Goal: Transaction & Acquisition: Purchase product/service

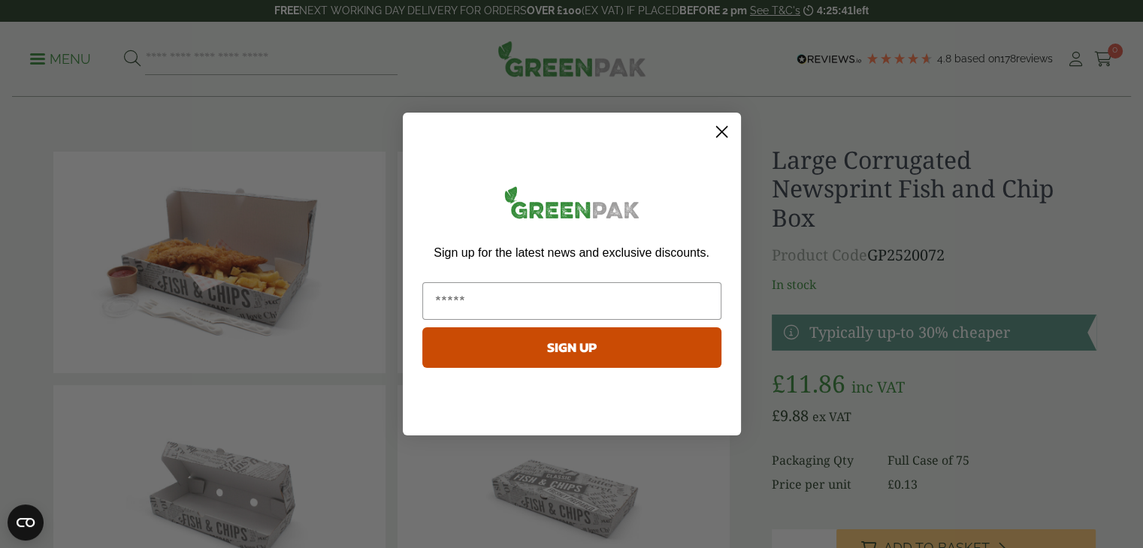
click at [724, 133] on circle "Close dialog" at bounding box center [720, 131] width 25 height 25
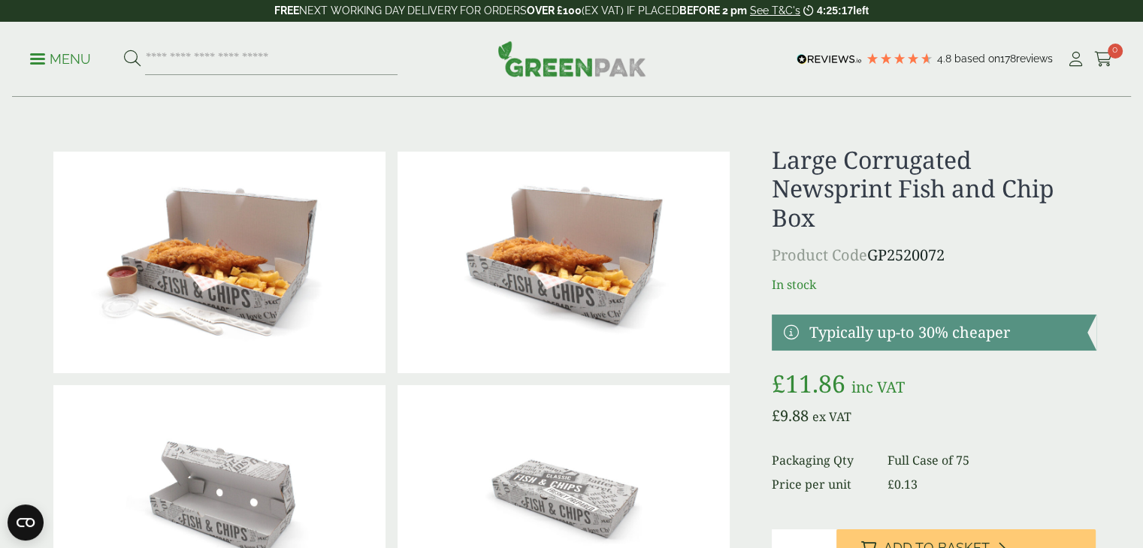
click at [41, 64] on p "Menu" at bounding box center [60, 59] width 61 height 18
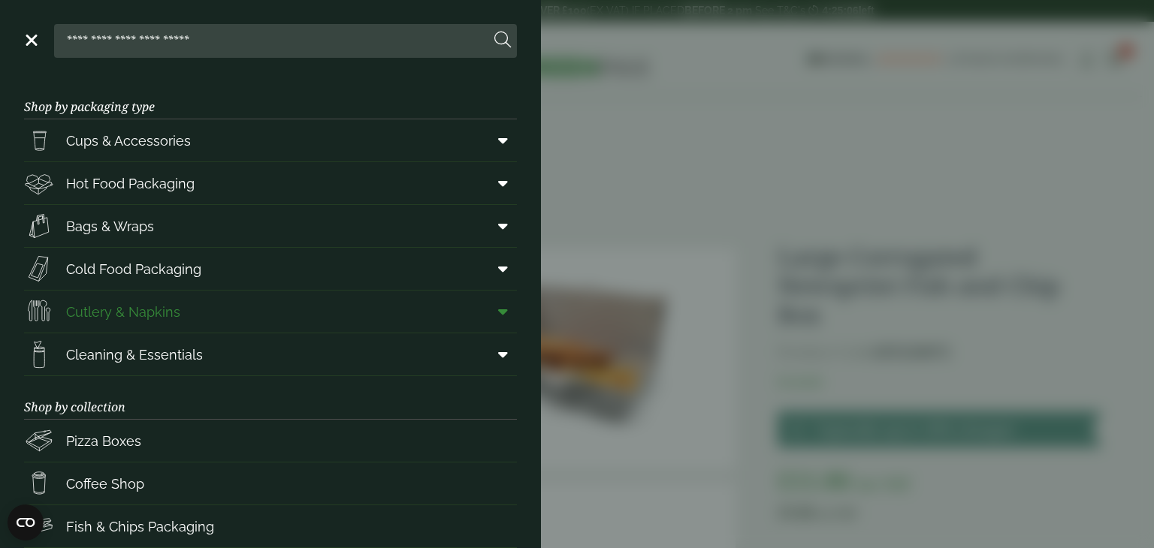
click at [148, 316] on span "Cutlery & Napkins" at bounding box center [123, 312] width 114 height 20
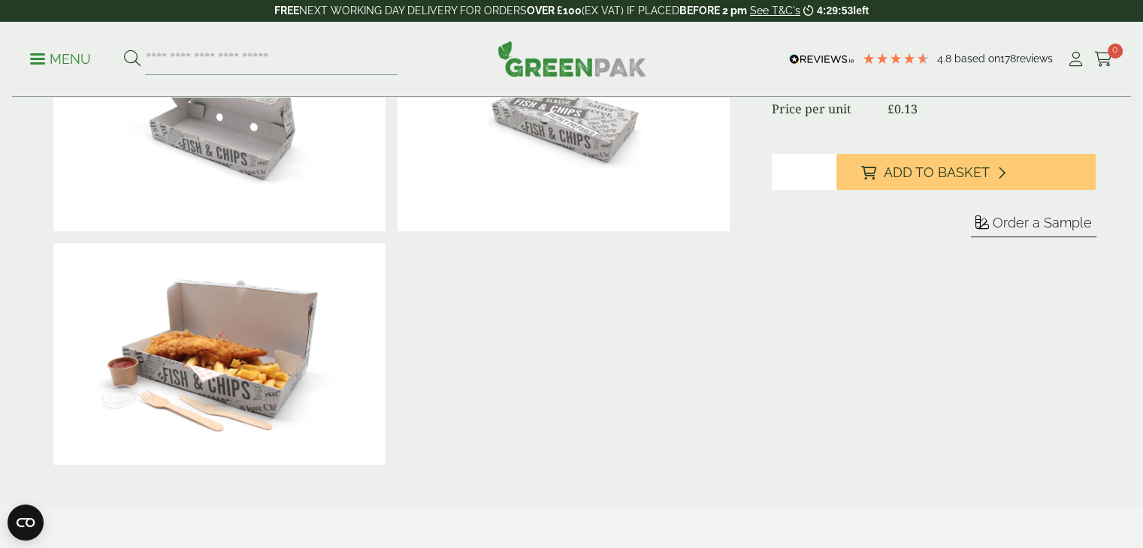
scroll to position [601, 0]
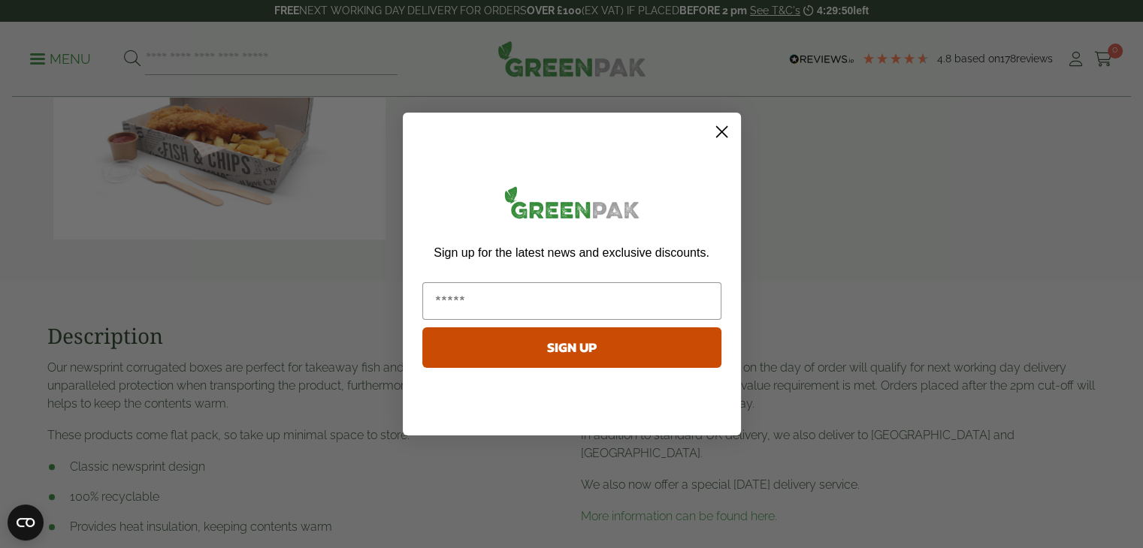
click at [722, 135] on circle "Close dialog" at bounding box center [720, 131] width 25 height 25
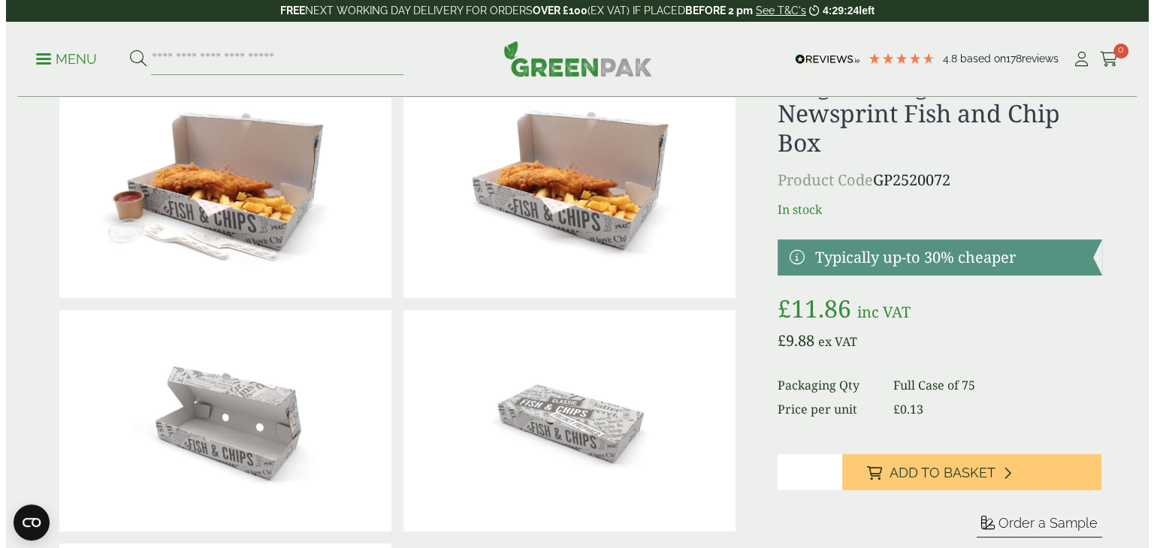
scroll to position [225, 0]
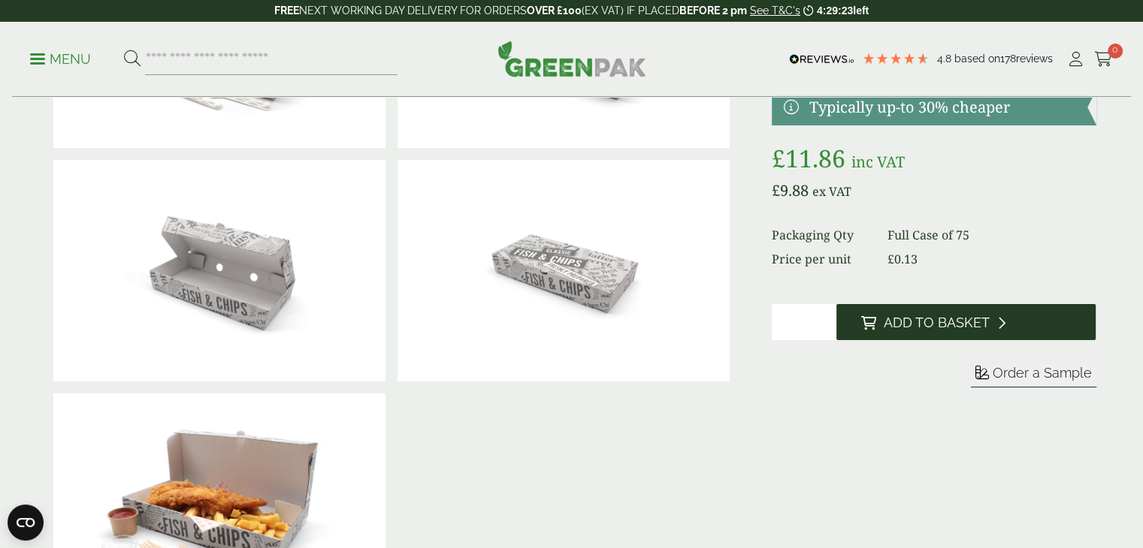
click at [966, 328] on span "Add to Basket" at bounding box center [936, 323] width 106 height 17
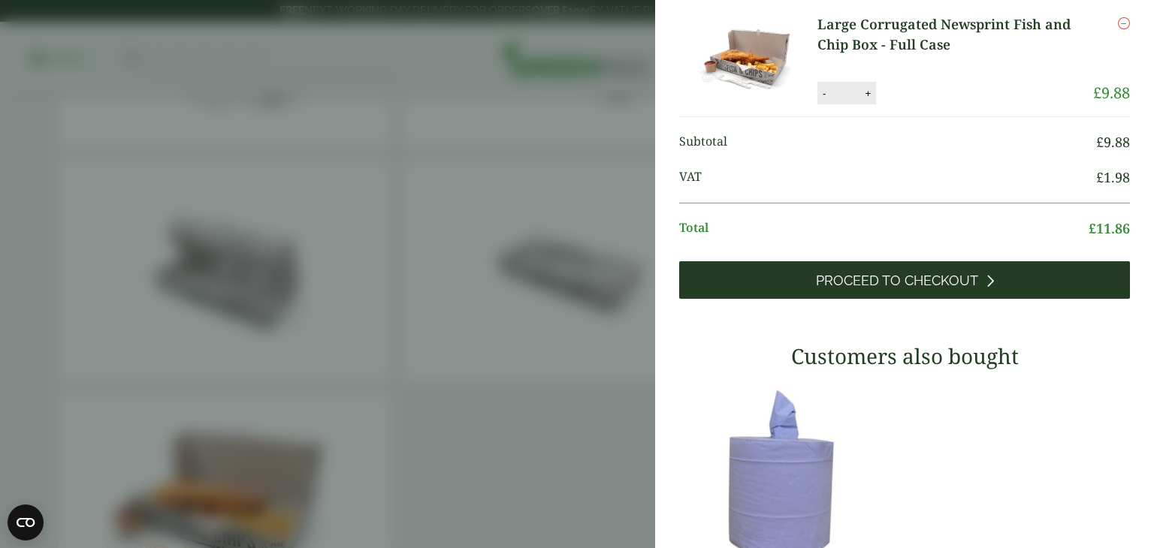
scroll to position [70, 0]
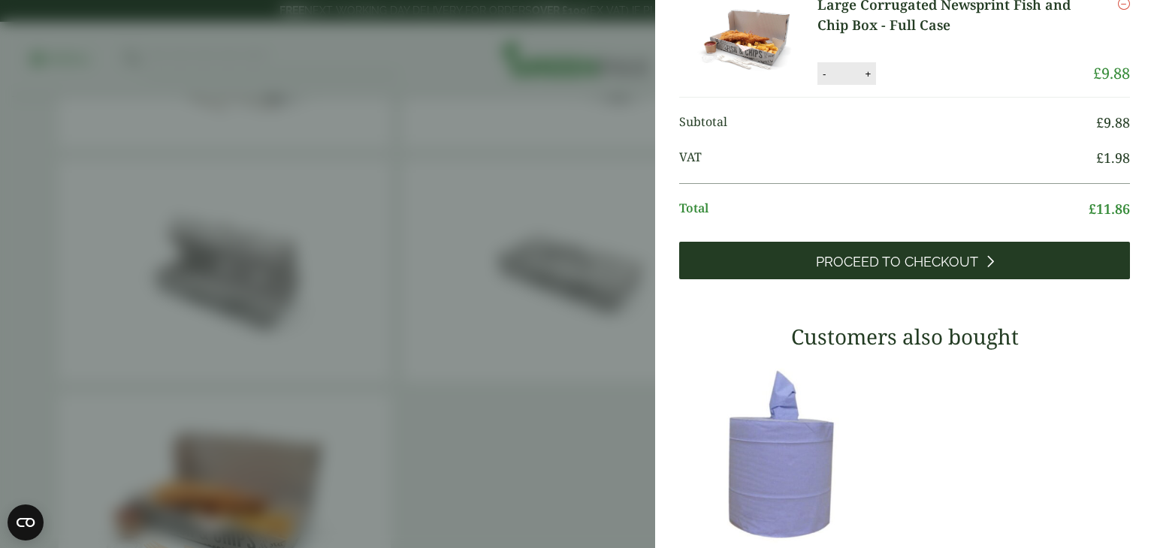
click at [940, 262] on span "Proceed to Checkout" at bounding box center [897, 262] width 162 height 17
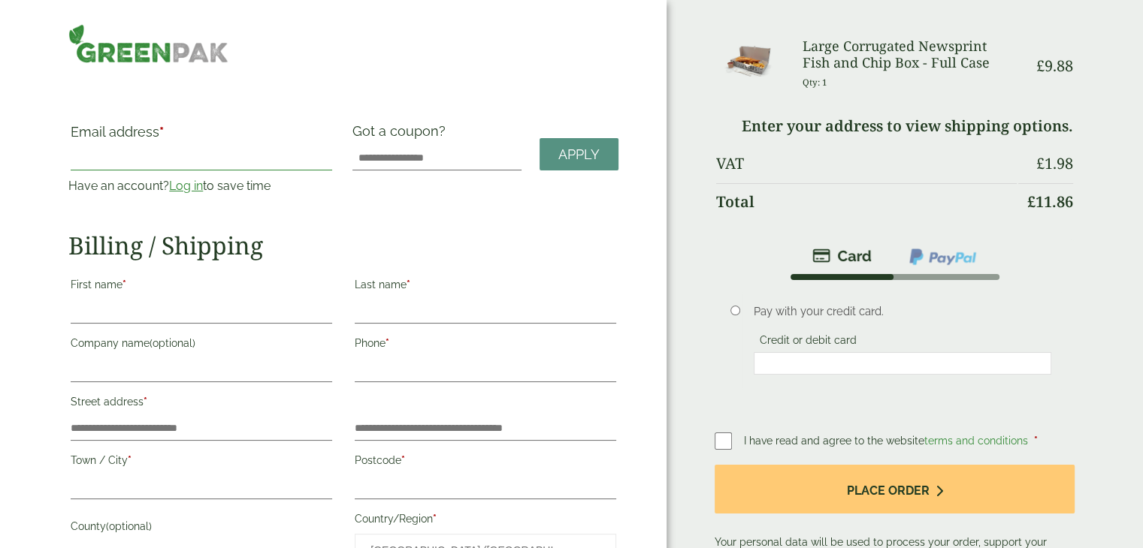
click at [128, 160] on input "Email address *" at bounding box center [201, 158] width 261 height 24
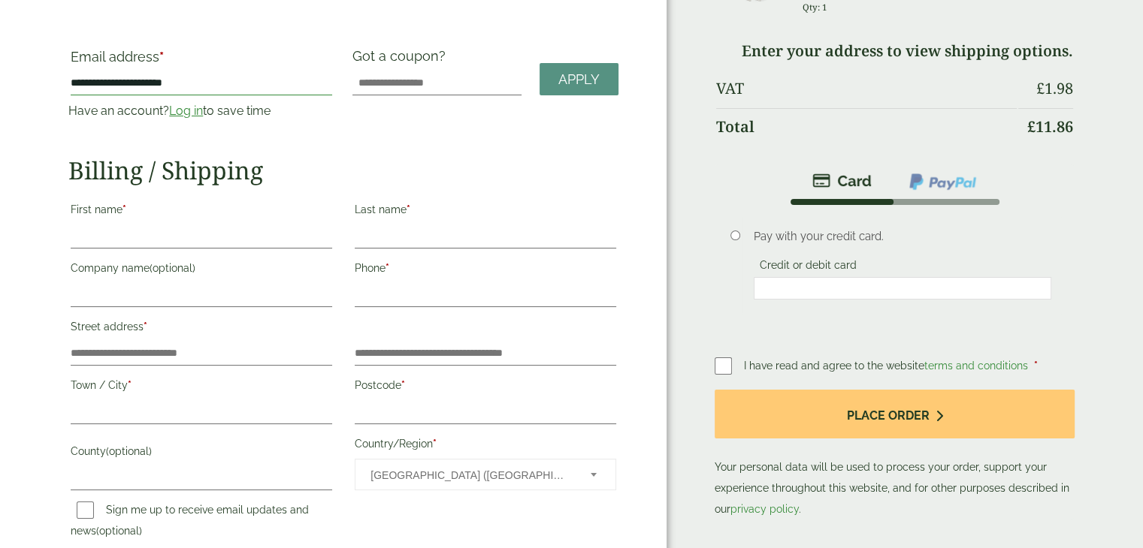
type input "**********"
click at [128, 231] on input "First name *" at bounding box center [201, 237] width 261 height 24
type input "*****"
click at [394, 232] on input "Last name *" at bounding box center [485, 237] width 261 height 24
type input "*********"
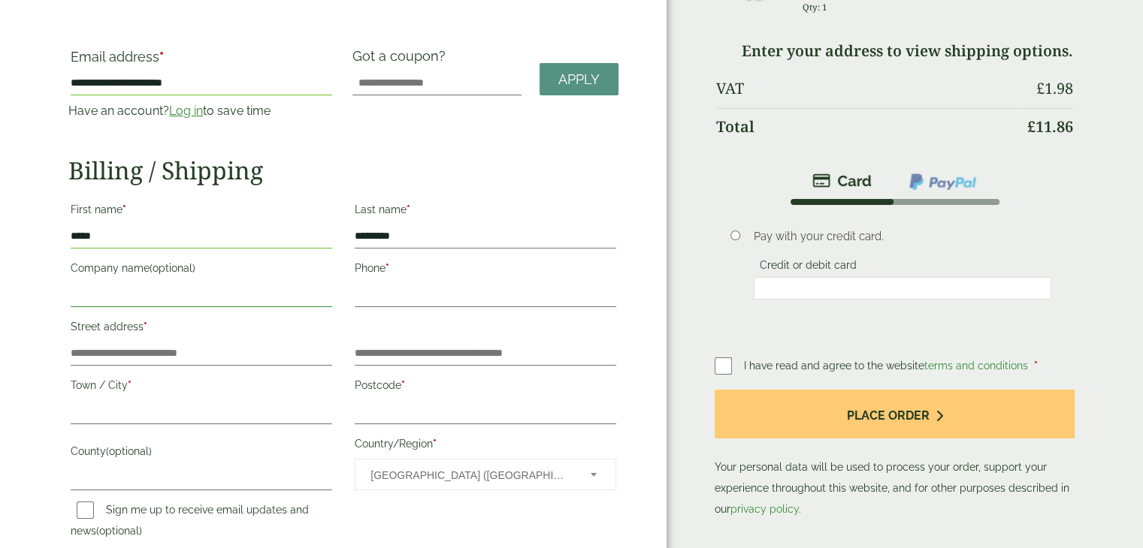
click at [116, 292] on input "Company name (optional)" at bounding box center [201, 295] width 261 height 24
click at [412, 288] on input "Phone *" at bounding box center [485, 295] width 261 height 24
type input "**********"
click at [180, 345] on input "Street address *" at bounding box center [201, 354] width 261 height 24
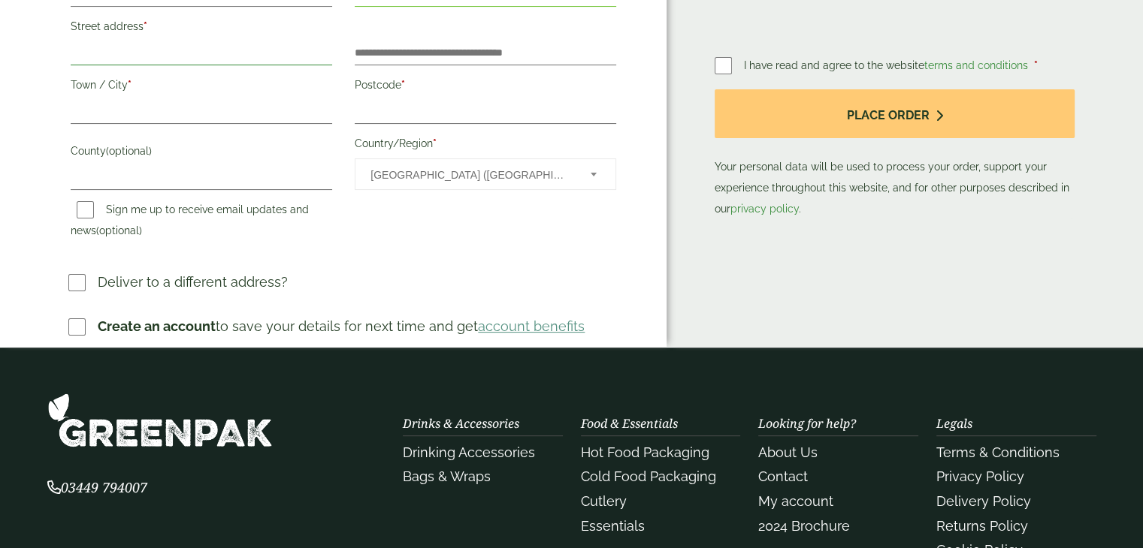
scroll to position [451, 0]
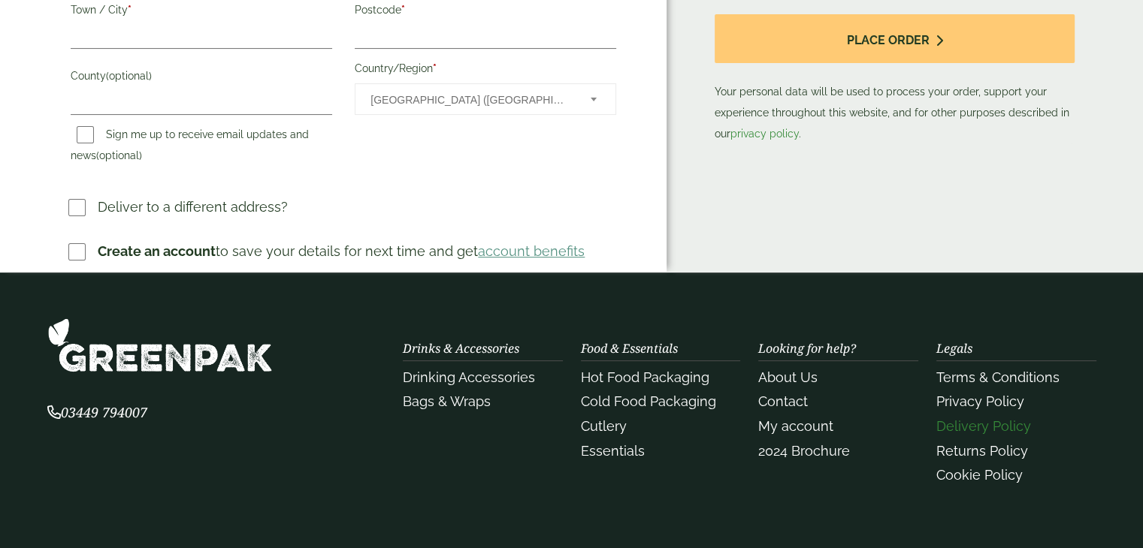
click at [994, 424] on link "Delivery Policy" at bounding box center [983, 426] width 95 height 16
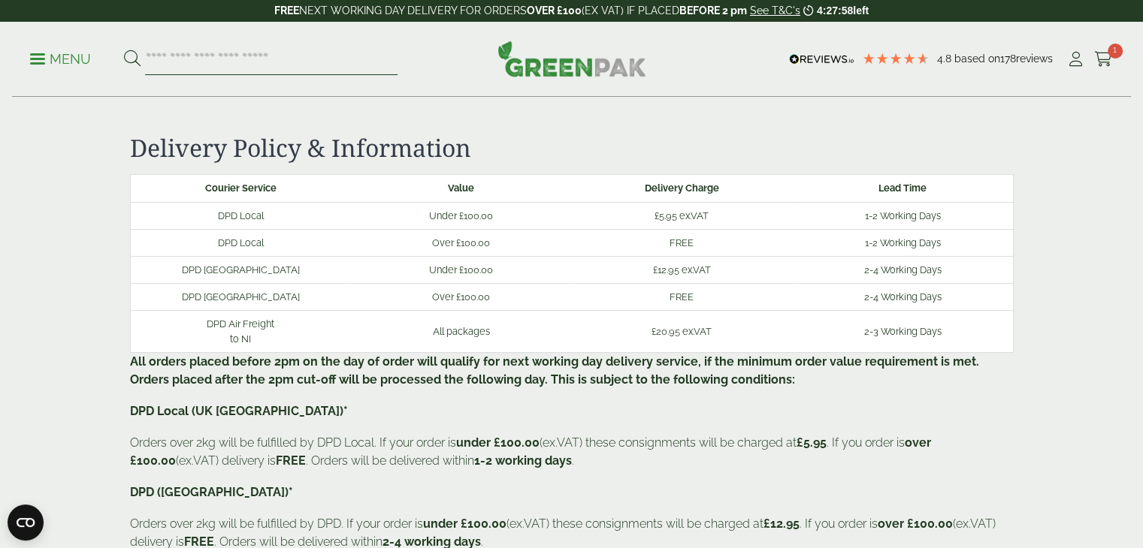
click at [204, 63] on input "search" at bounding box center [271, 60] width 252 height 32
type input "*****"
click at [124, 50] on button at bounding box center [132, 60] width 17 height 20
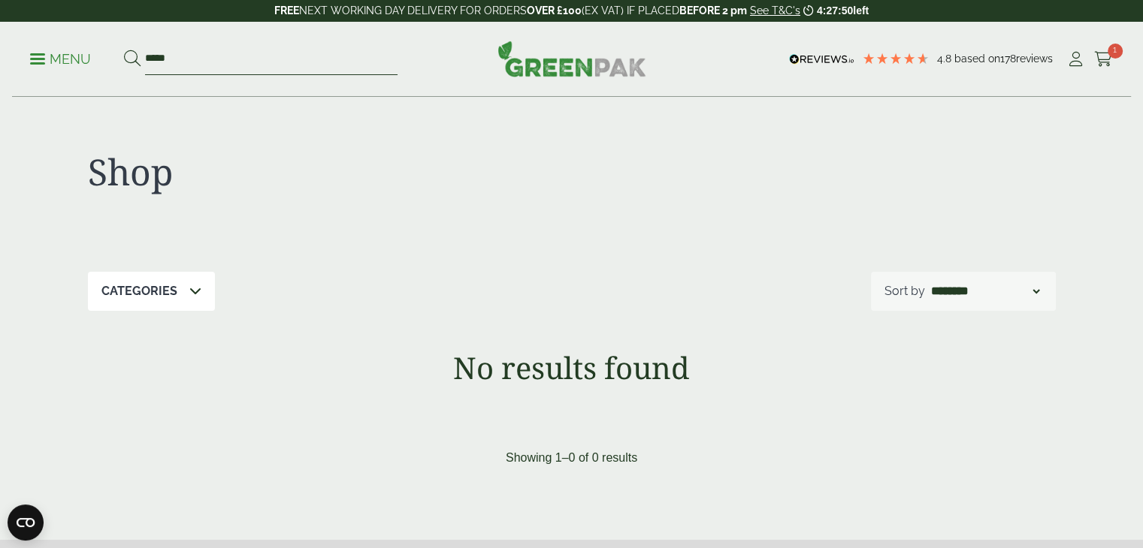
drag, startPoint x: 171, startPoint y: 59, endPoint x: 31, endPoint y: 35, distance: 141.8
click at [31, 35] on div "Menu ***** 4.8 Based on 178 reviews Cart" at bounding box center [571, 59] width 1119 height 75
type input "*******"
click at [124, 50] on button at bounding box center [132, 60] width 17 height 20
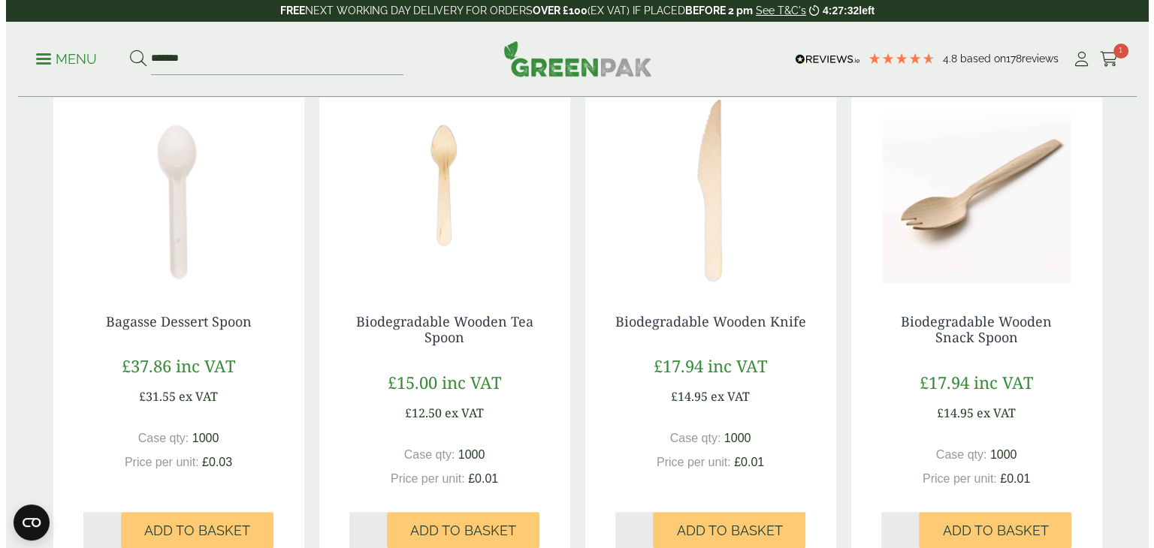
scroll to position [300, 0]
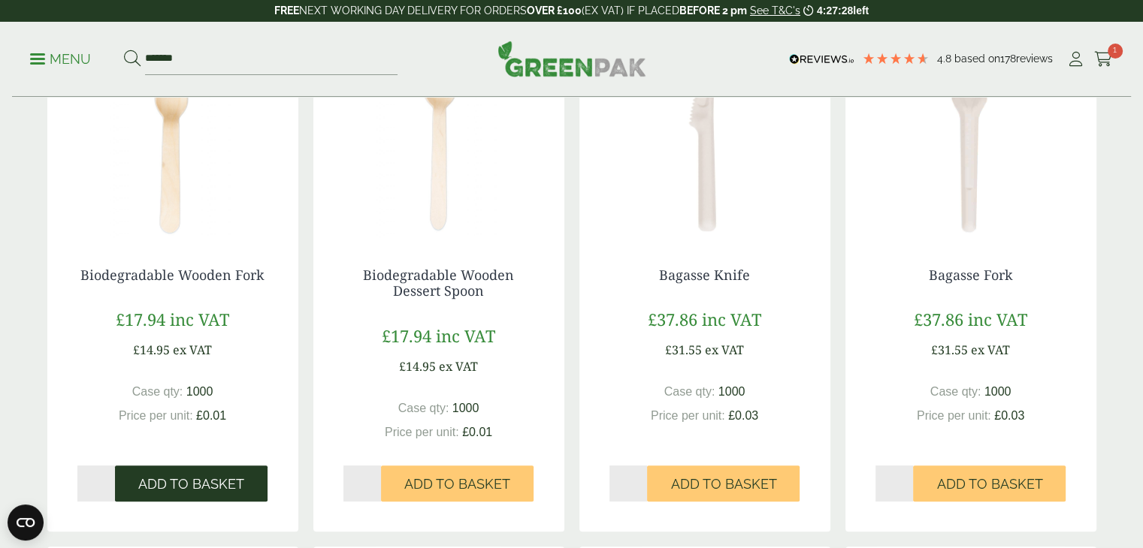
click at [183, 489] on span "Add to Basket" at bounding box center [191, 484] width 106 height 17
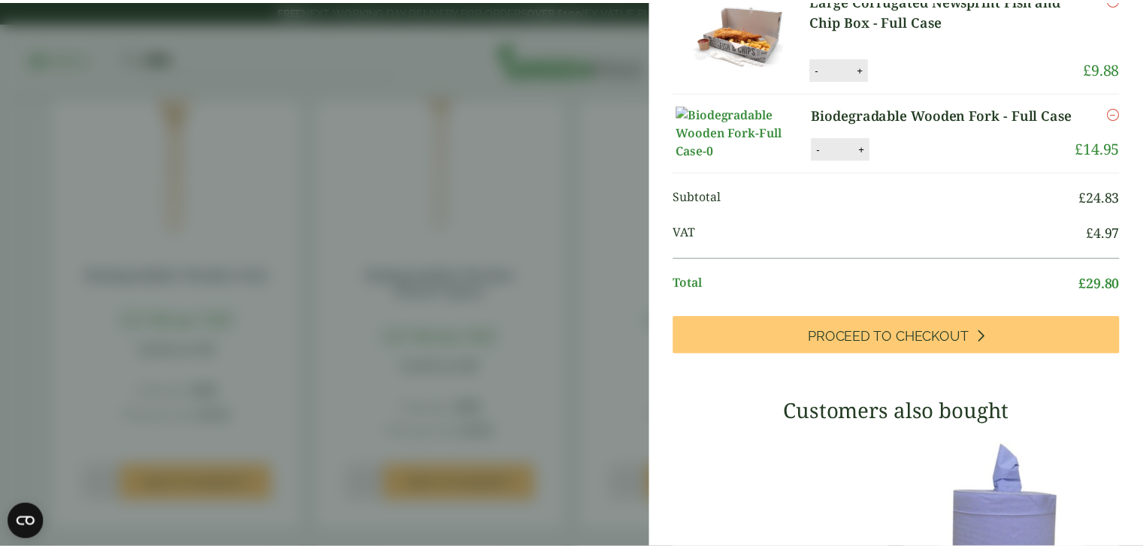
scroll to position [0, 0]
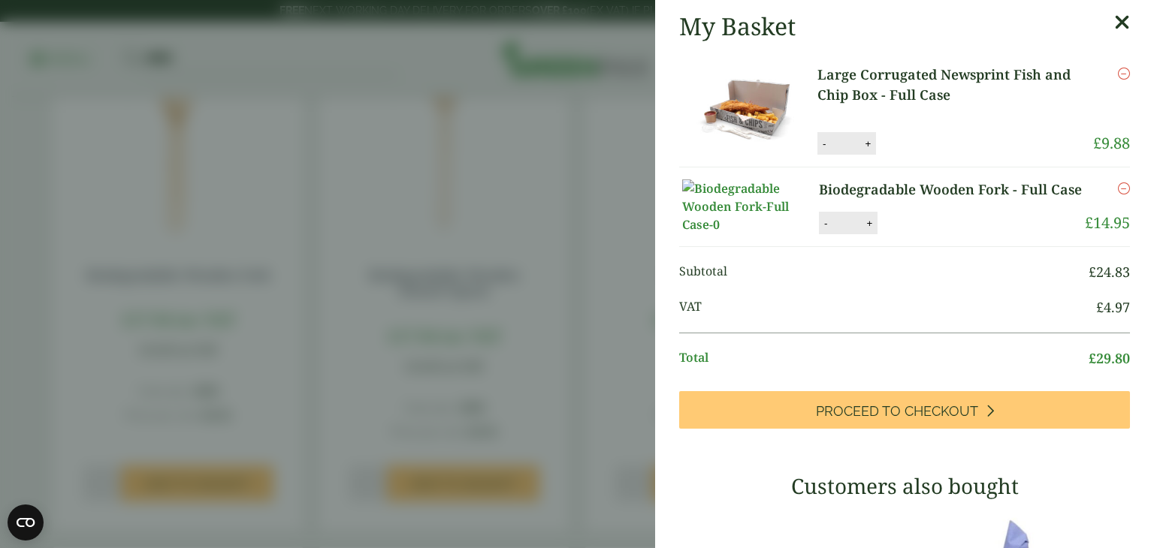
click at [1114, 16] on icon at bounding box center [1122, 22] width 16 height 21
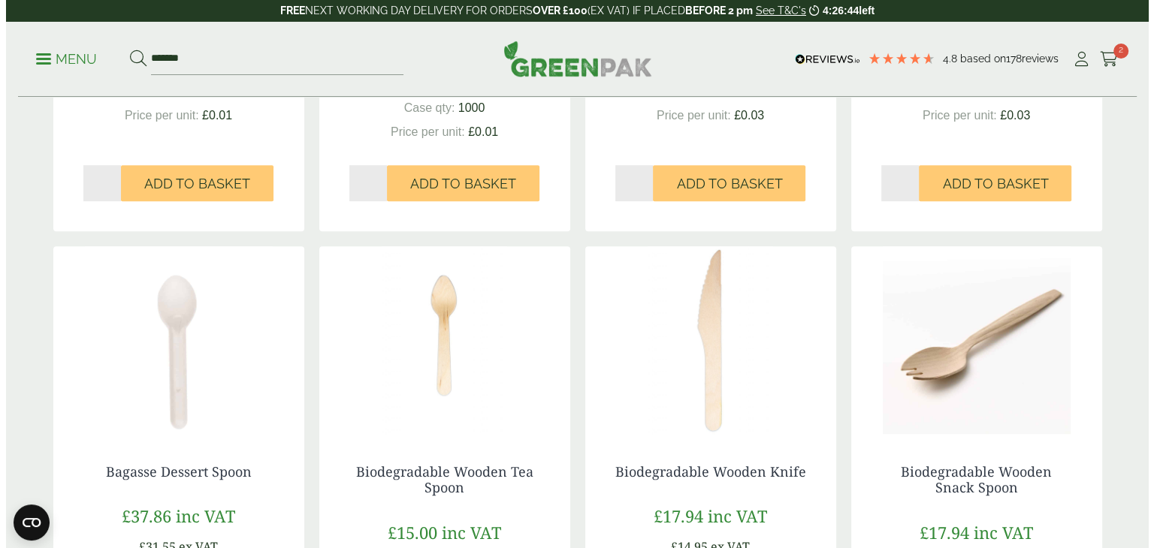
scroll to position [901, 0]
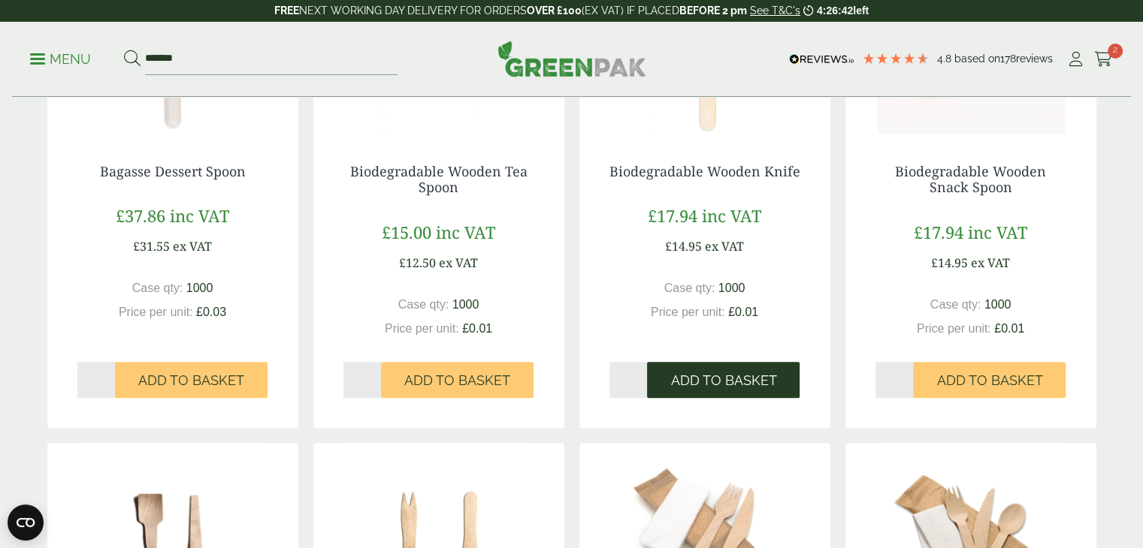
click at [723, 387] on span "Add to Basket" at bounding box center [723, 381] width 106 height 17
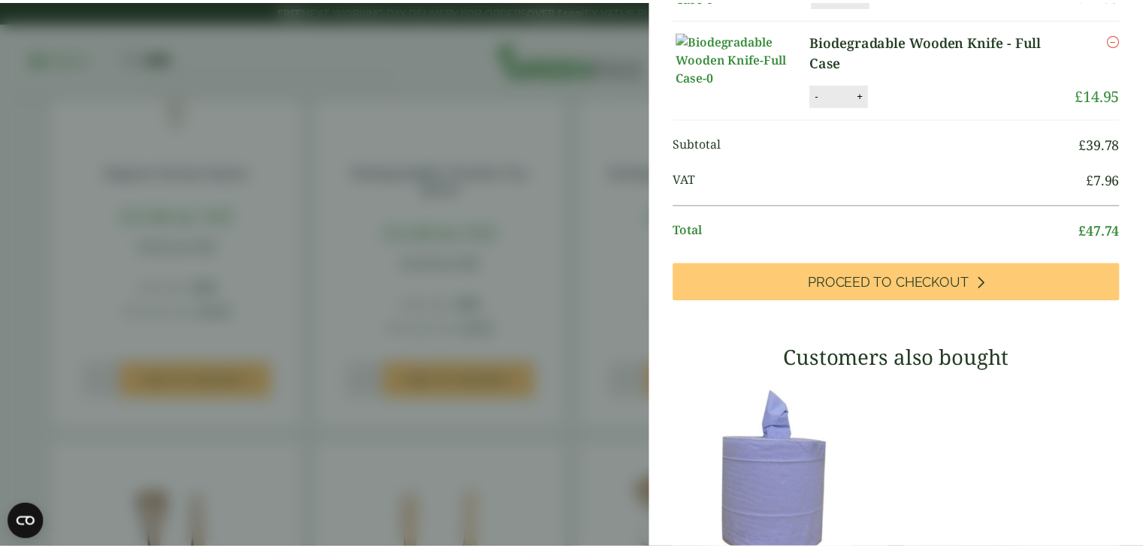
scroll to position [0, 0]
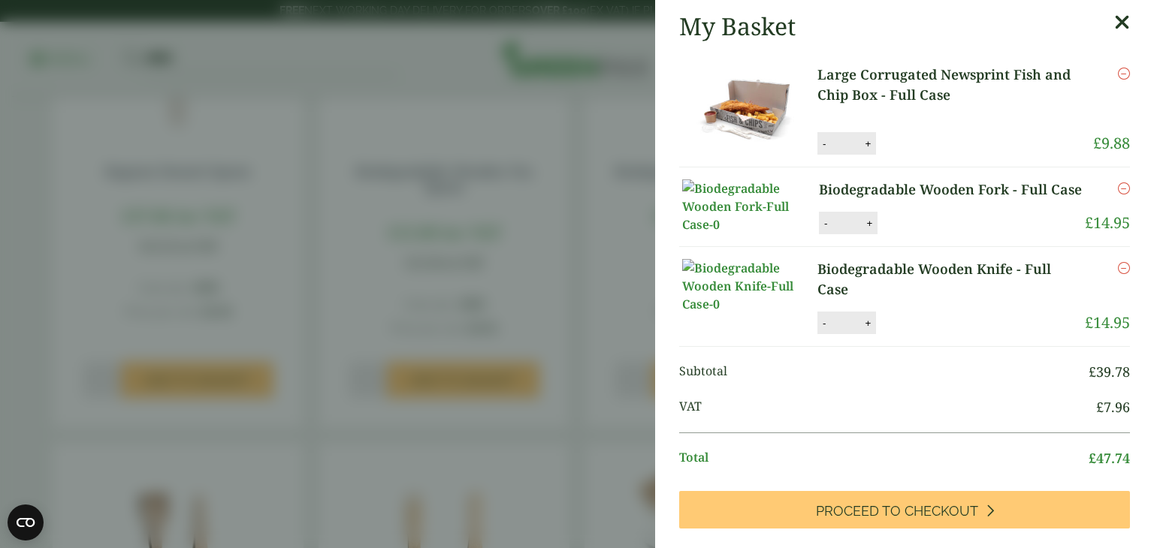
click at [1114, 31] on icon at bounding box center [1122, 22] width 16 height 21
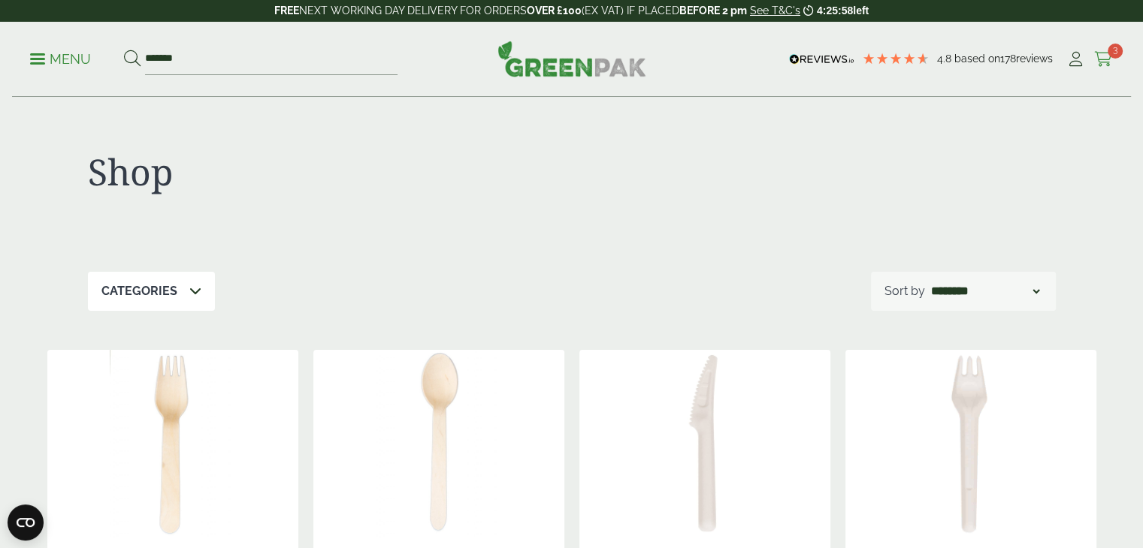
click at [1112, 55] on span "3" at bounding box center [1114, 51] width 15 height 15
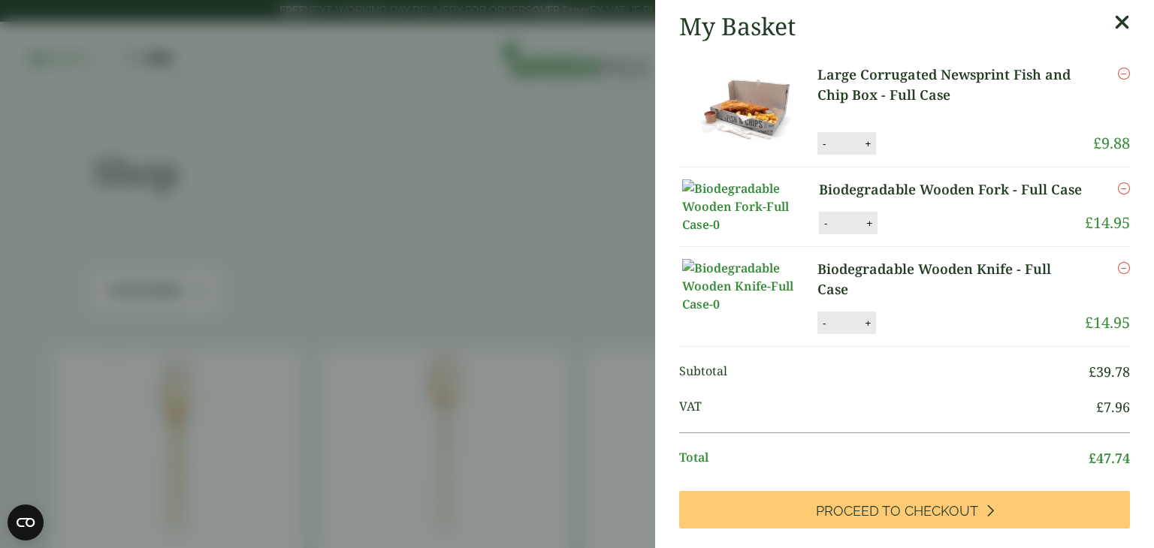
click at [1118, 192] on icon "Remove this item" at bounding box center [1124, 189] width 12 height 12
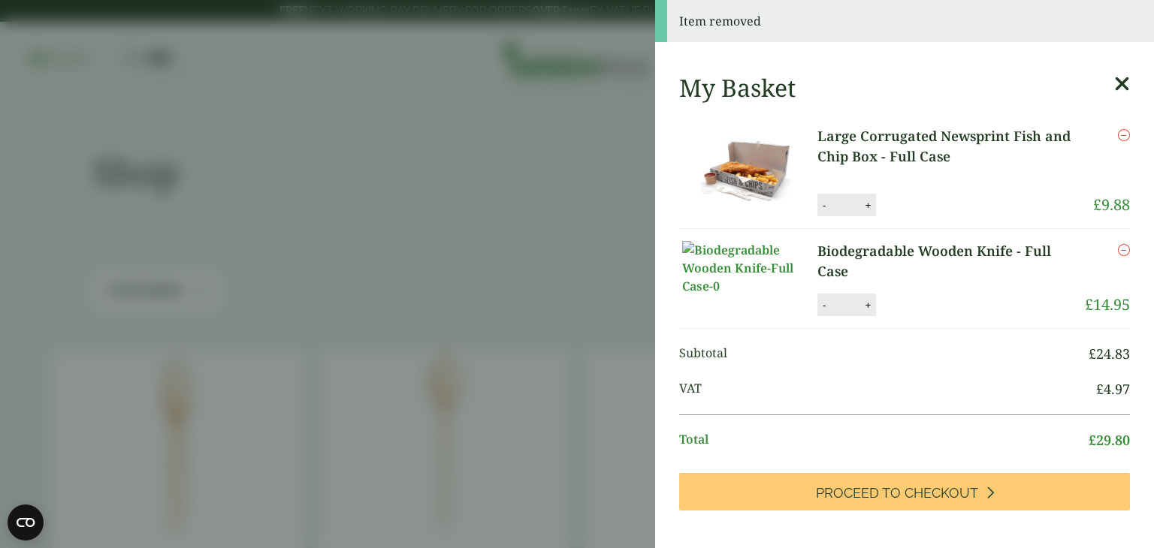
click at [1118, 253] on icon "Remove this item" at bounding box center [1124, 250] width 12 height 12
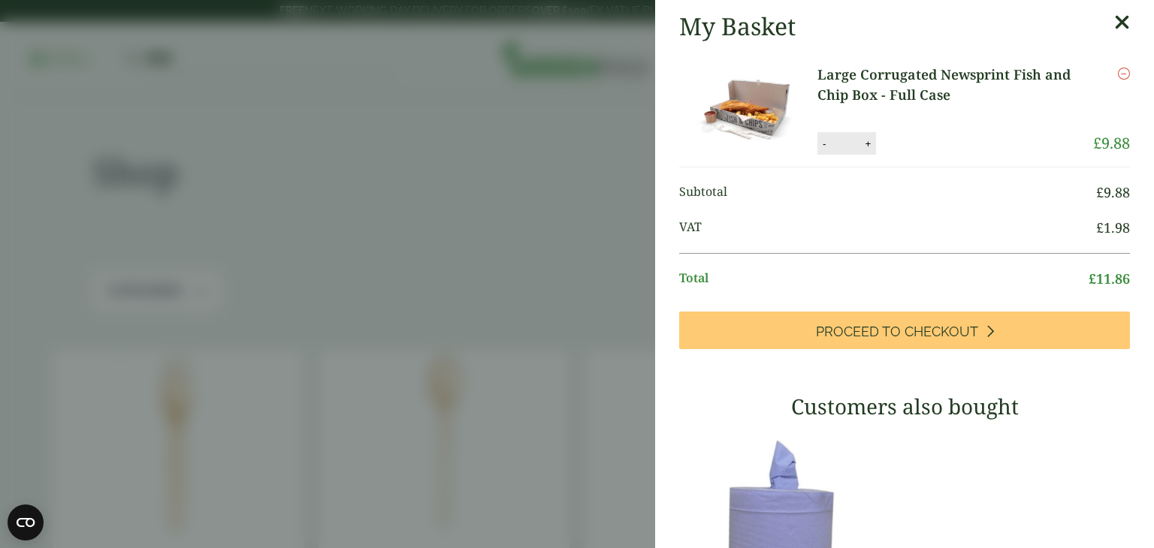
click at [1114, 25] on icon at bounding box center [1122, 22] width 16 height 21
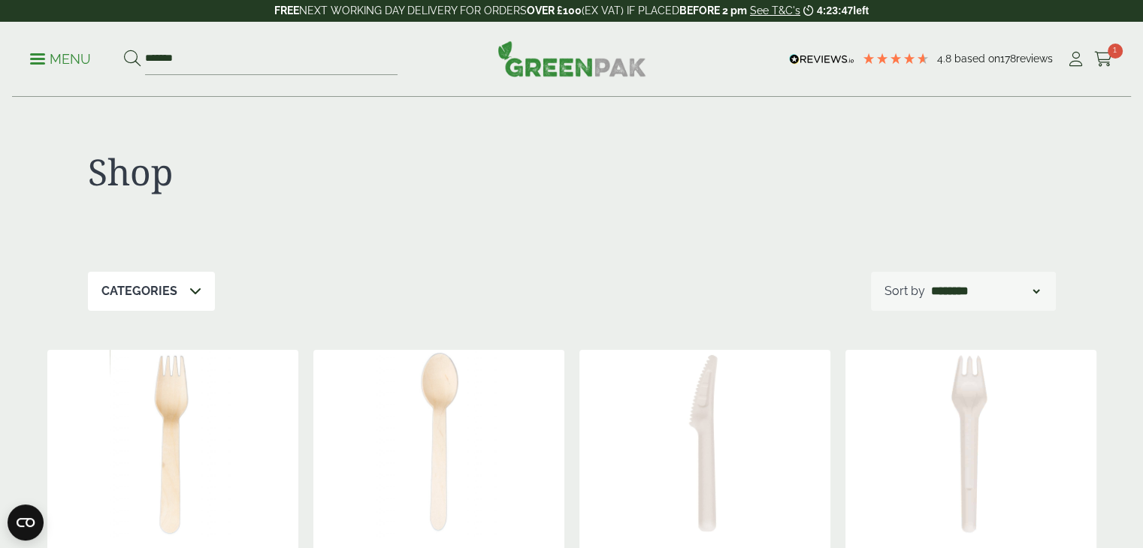
click at [66, 59] on p "Menu" at bounding box center [60, 59] width 61 height 18
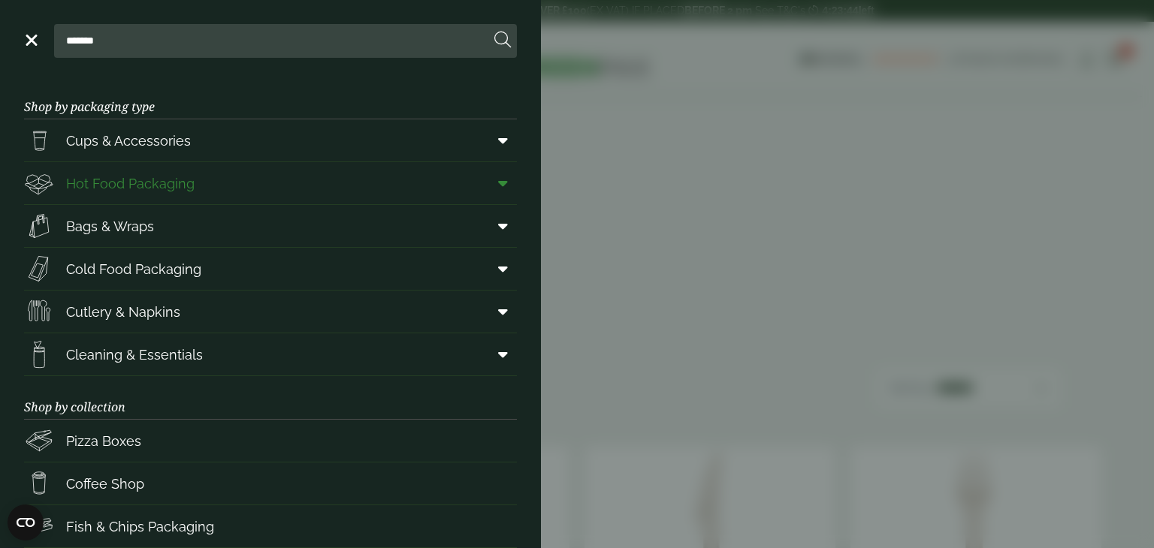
click at [161, 180] on span "Hot Food Packaging" at bounding box center [130, 184] width 128 height 20
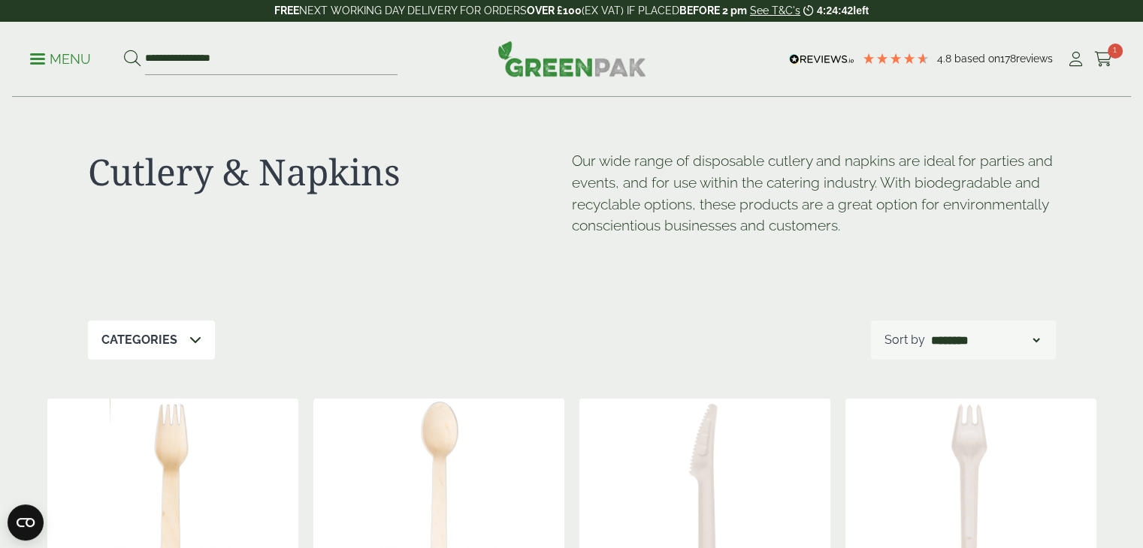
click at [41, 58] on span at bounding box center [37, 59] width 15 height 2
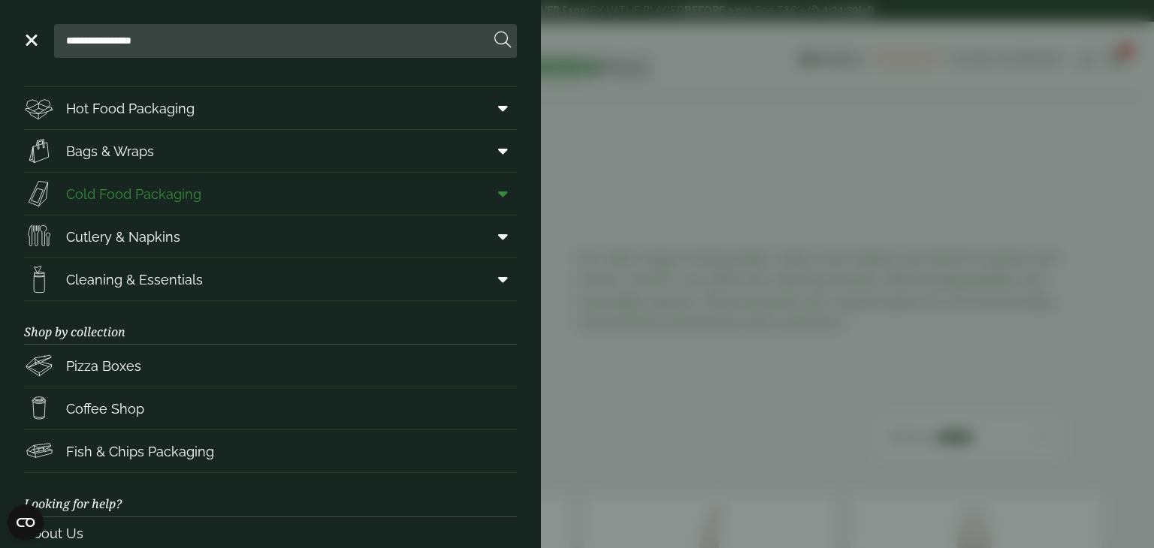
scroll to position [195, 0]
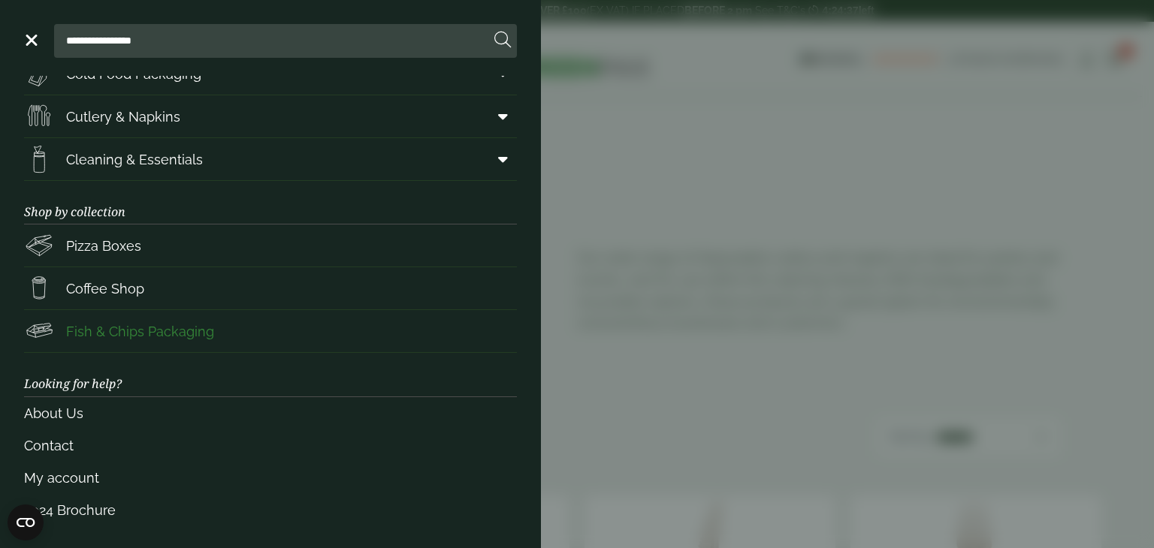
click at [163, 331] on span "Fish & Chips Packaging" at bounding box center [140, 332] width 148 height 20
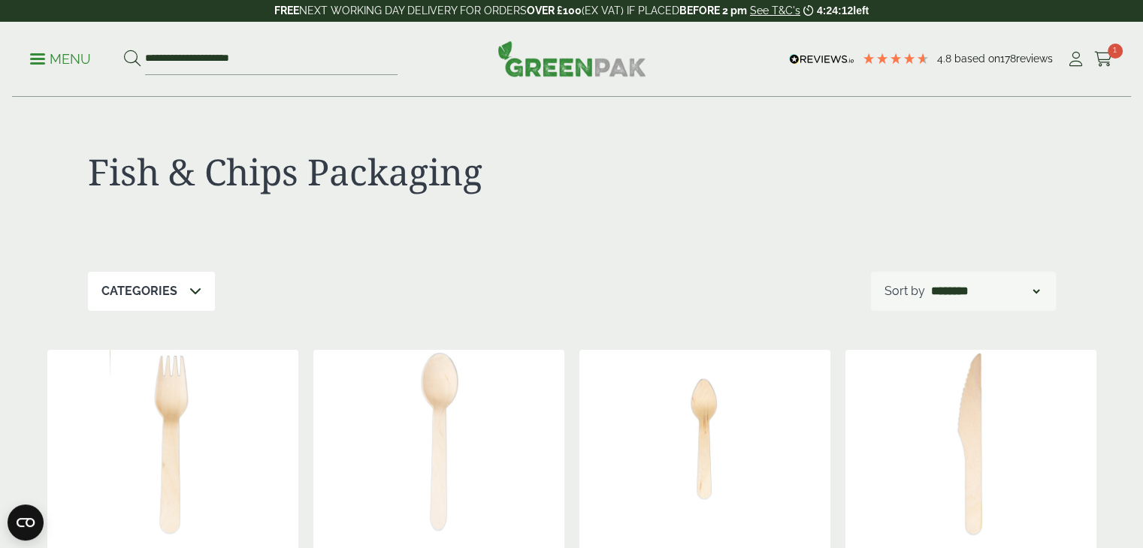
click at [56, 65] on p "Menu" at bounding box center [60, 59] width 61 height 18
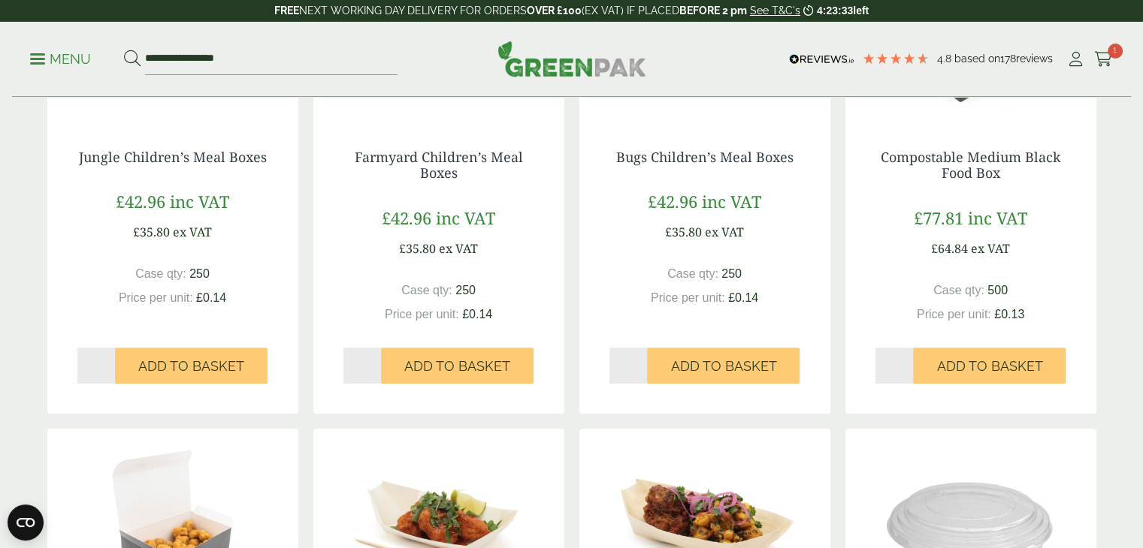
scroll to position [75, 0]
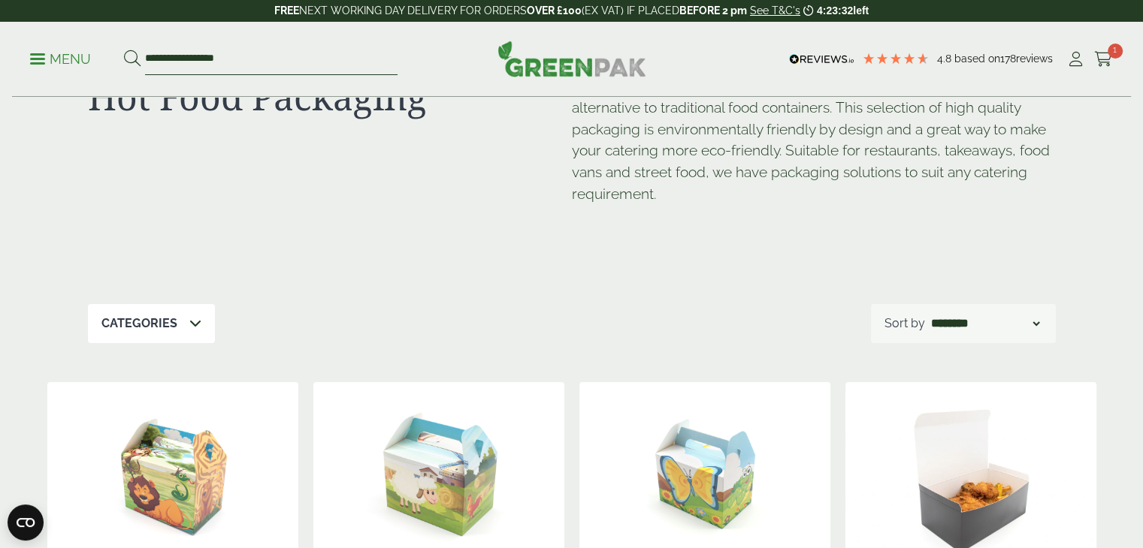
drag, startPoint x: 288, startPoint y: 56, endPoint x: 0, endPoint y: -8, distance: 294.7
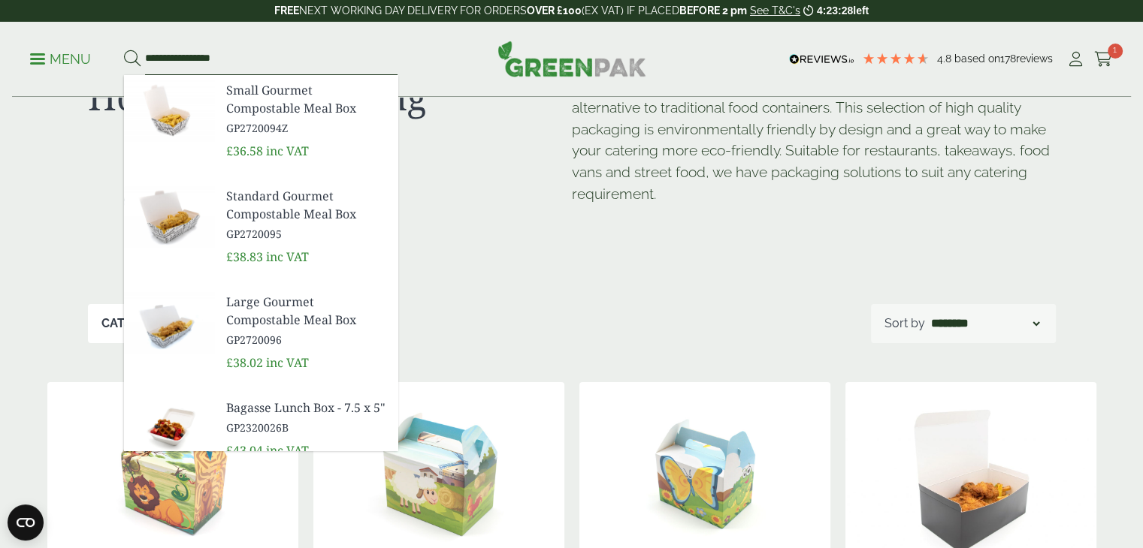
type input "**********"
click at [124, 50] on button at bounding box center [132, 60] width 17 height 20
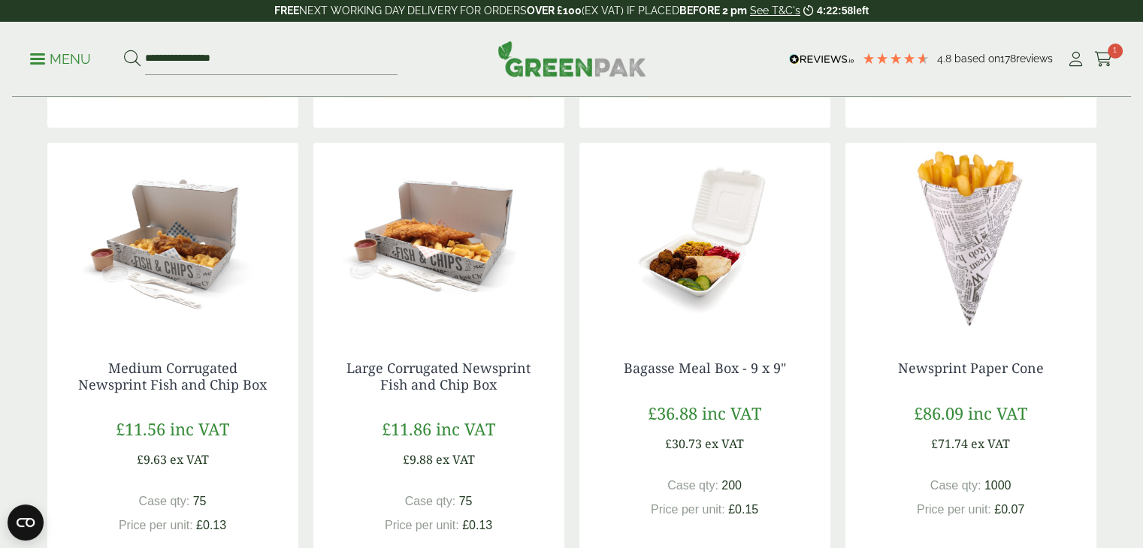
scroll to position [1352, 0]
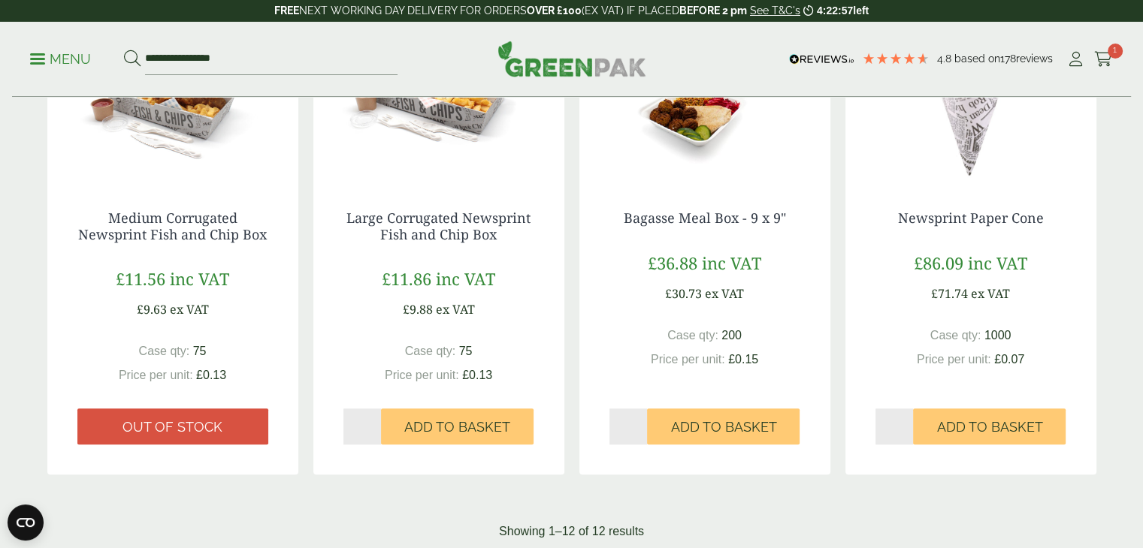
click at [452, 110] on img at bounding box center [438, 86] width 251 height 188
